Goal: Task Accomplishment & Management: Use online tool/utility

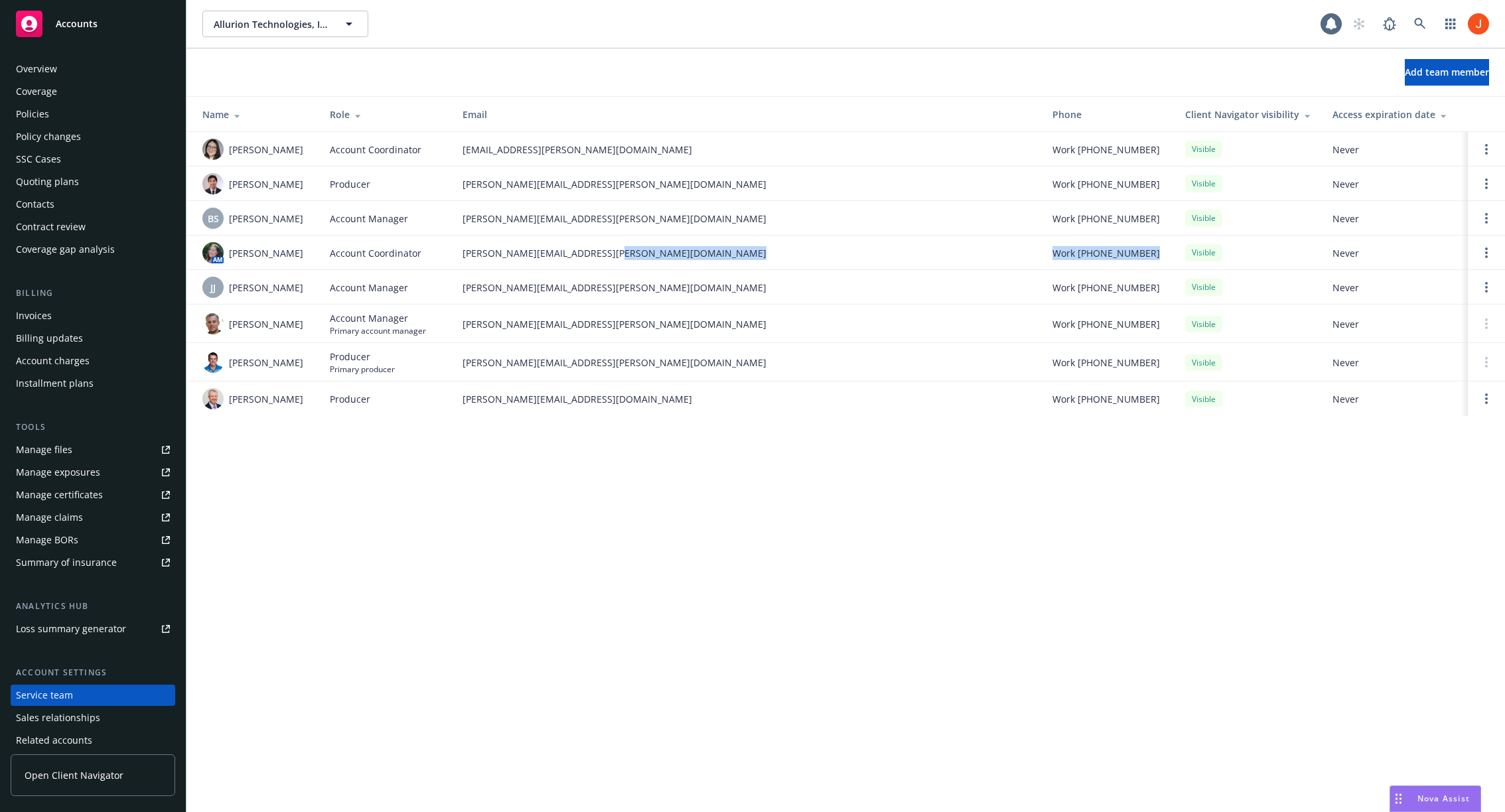
scroll to position [50, 0]
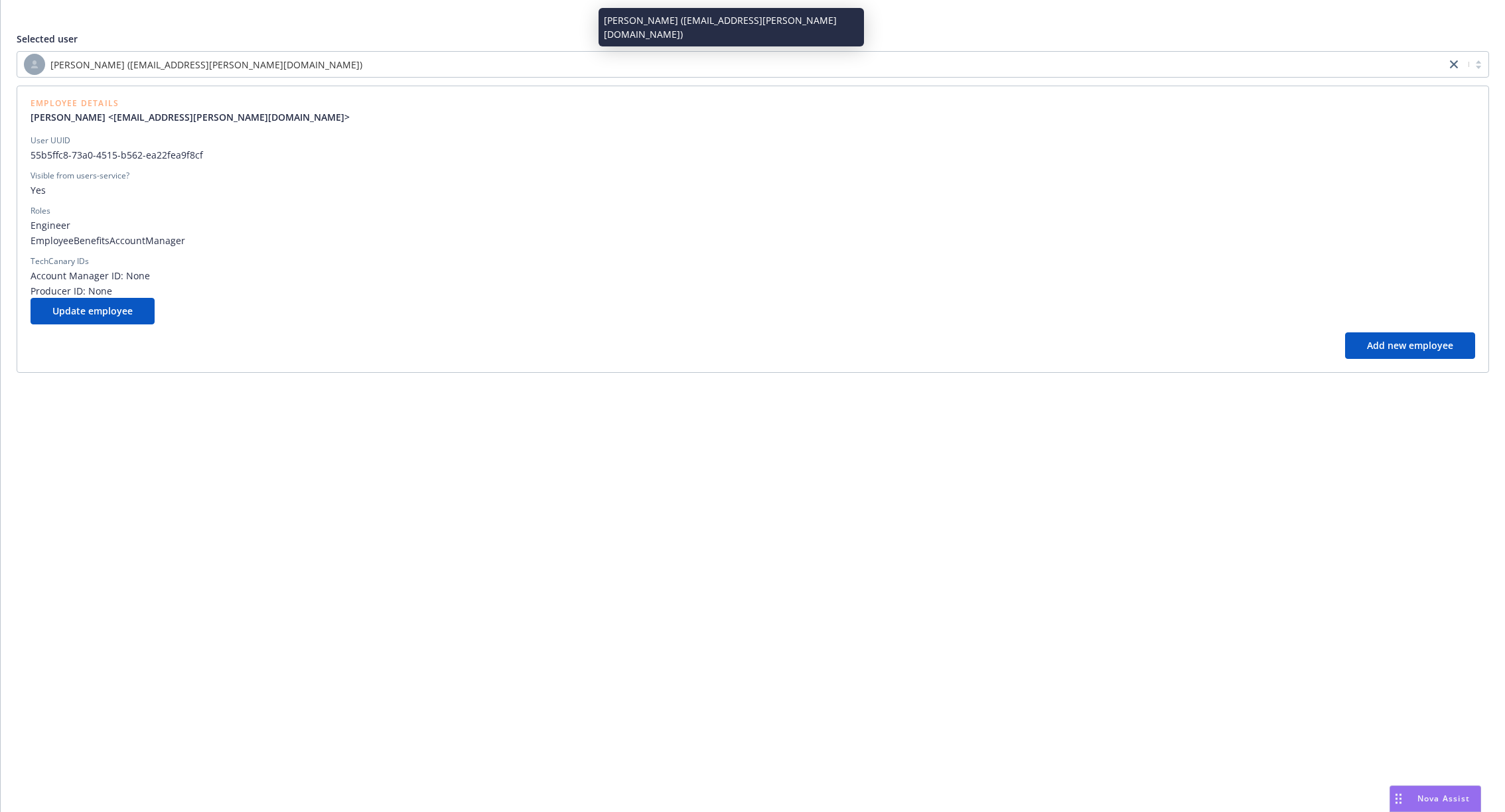
click at [291, 73] on div "[PERSON_NAME] ([EMAIL_ADDRESS][PERSON_NAME][DOMAIN_NAME])" at bounding box center [731, 65] width 1415 height 21
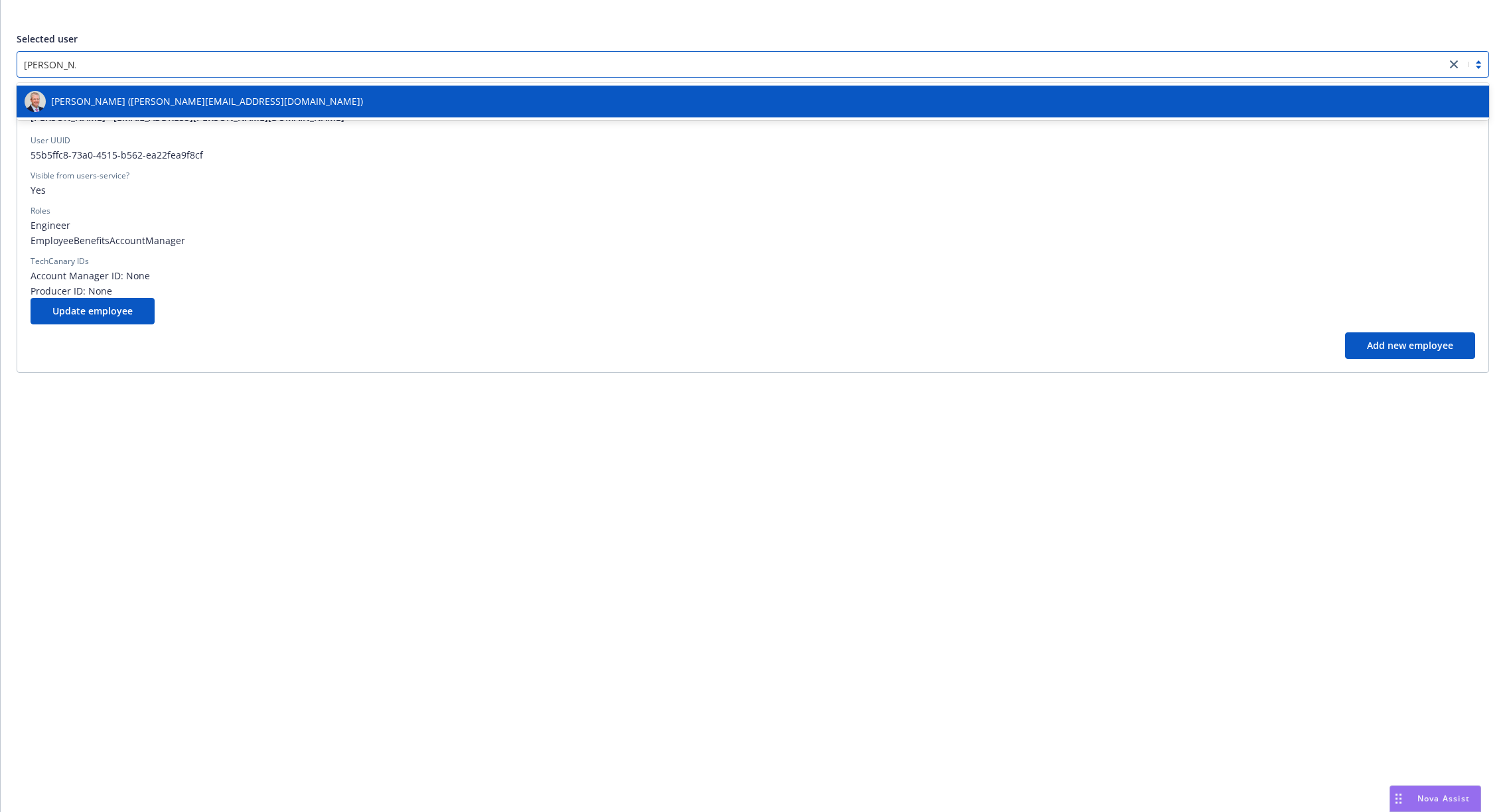
type input "[PERSON_NAME]"
click at [281, 95] on span "[PERSON_NAME] ([PERSON_NAME][EMAIL_ADDRESS][DOMAIN_NAME])" at bounding box center [207, 101] width 312 height 14
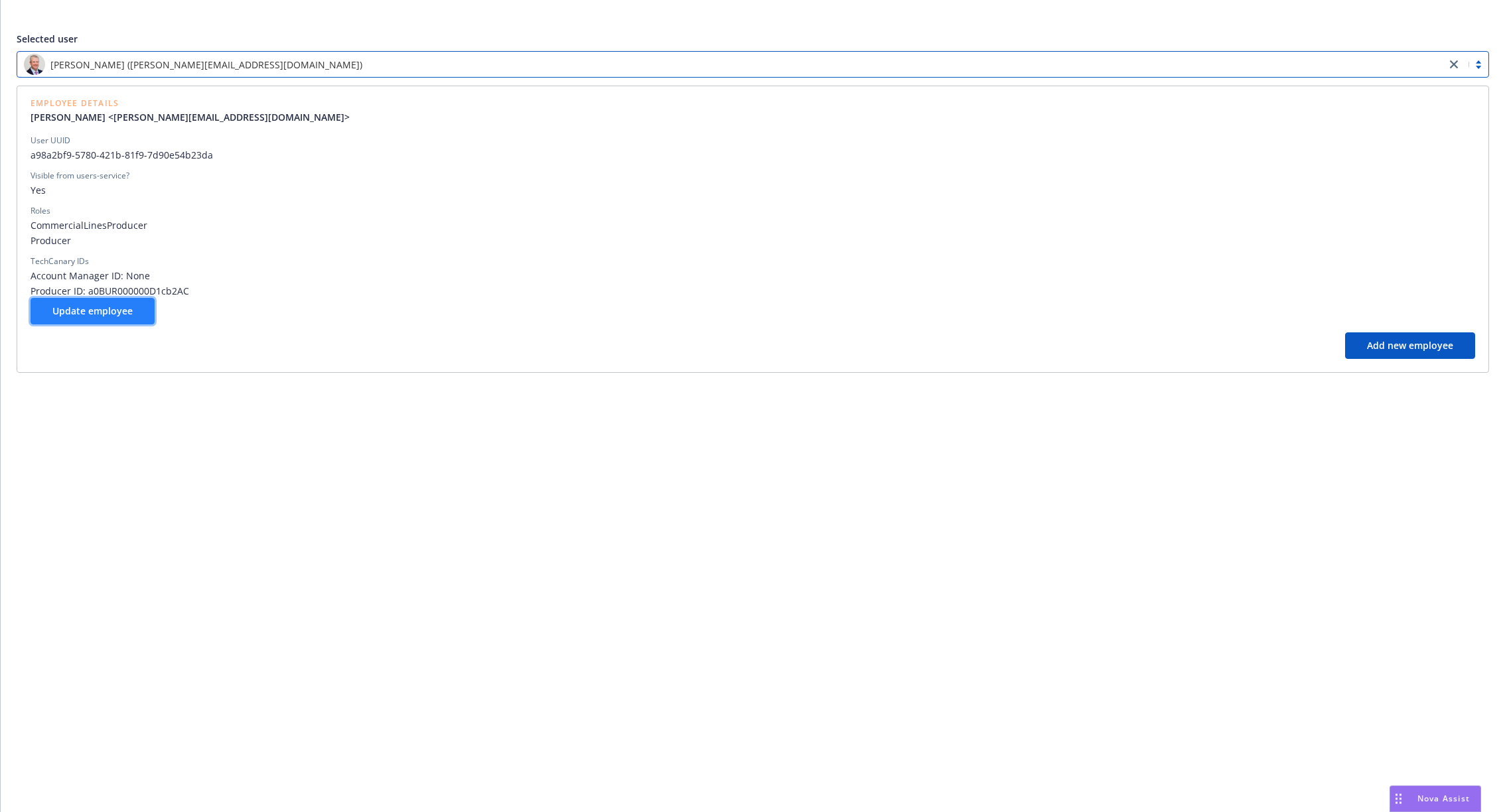
click at [102, 321] on button "Update employee" at bounding box center [92, 311] width 124 height 27
select select "brokers"
select select "full-time"
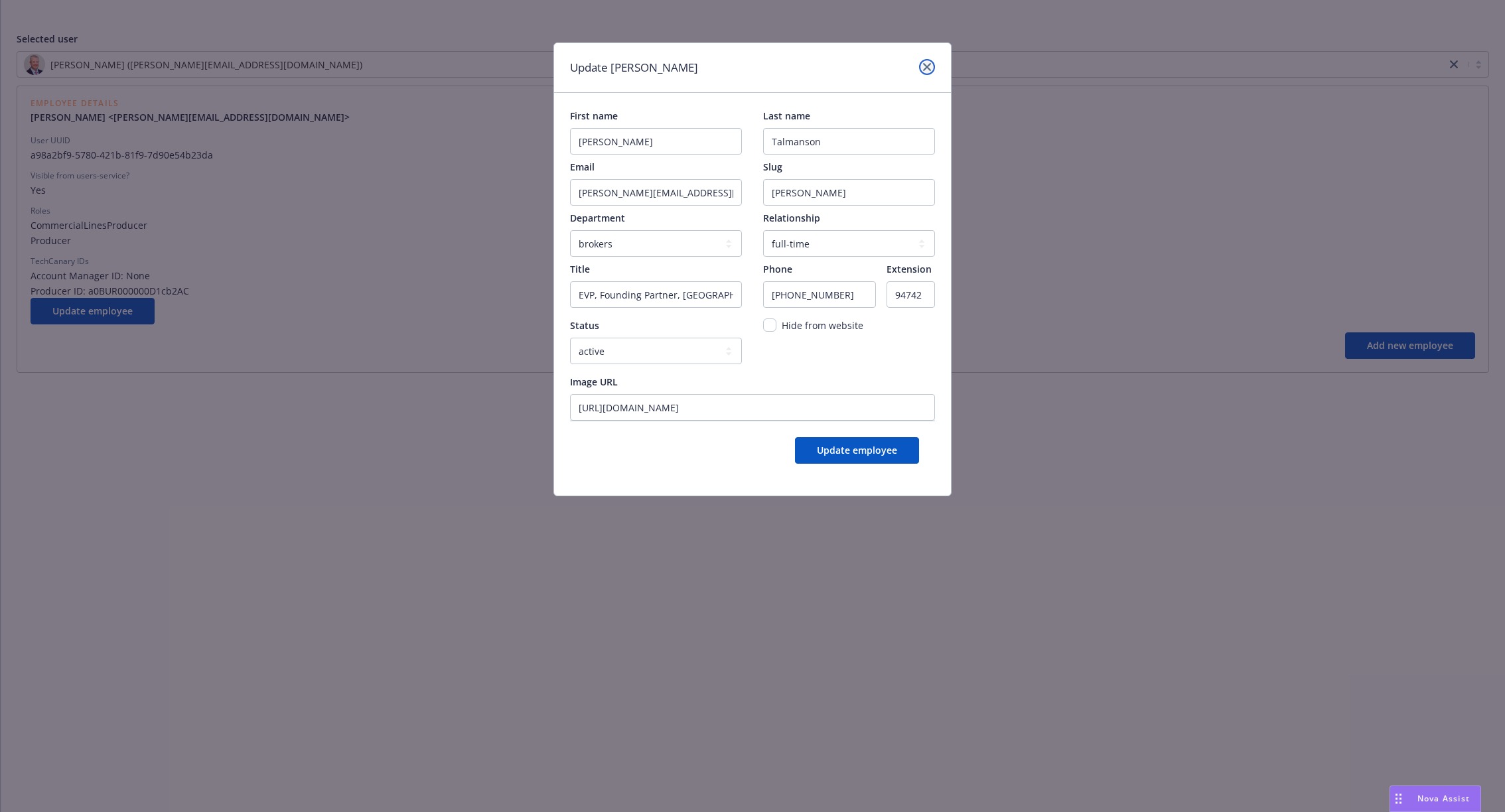
click at [932, 66] on link "close" at bounding box center [927, 67] width 16 height 16
